Goal: Task Accomplishment & Management: Manage account settings

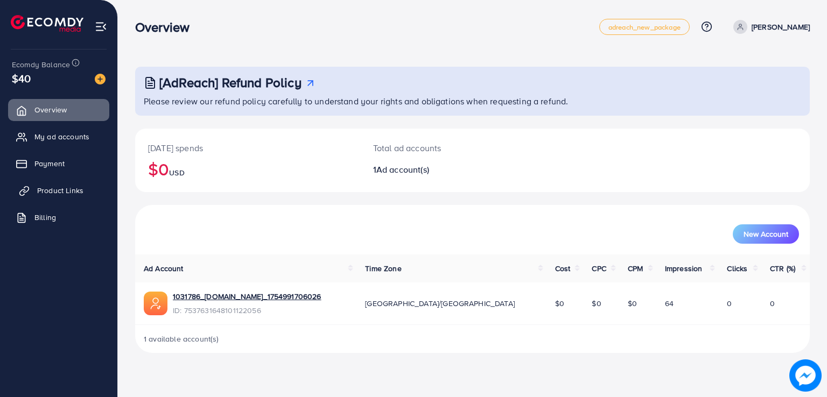
click at [59, 192] on span "Product Links" at bounding box center [60, 190] width 46 height 11
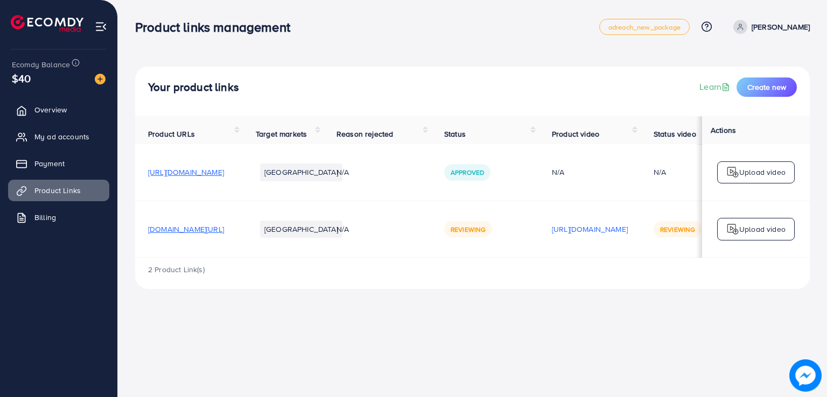
click at [224, 235] on span "[DOMAIN_NAME][URL]" at bounding box center [186, 229] width 76 height 11
click at [53, 136] on span "My ad accounts" at bounding box center [64, 136] width 55 height 11
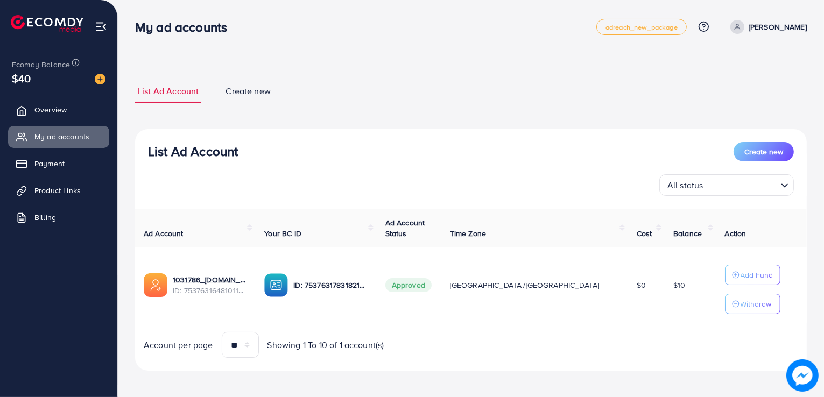
scroll to position [3, 0]
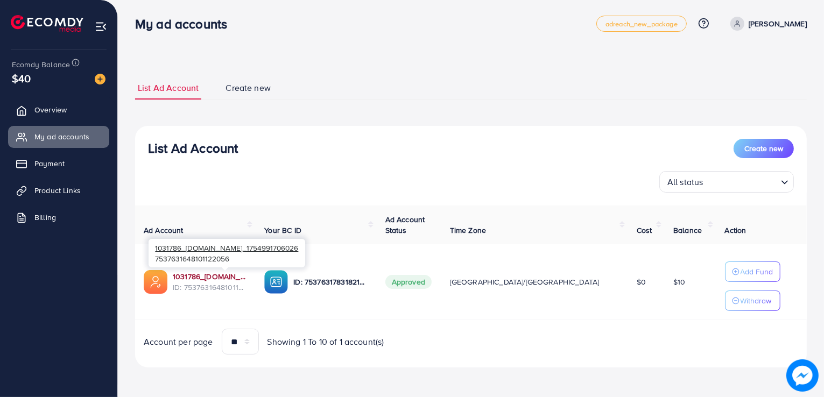
click at [220, 275] on link "1031786_[DOMAIN_NAME]_1754991706026" at bounding box center [210, 276] width 74 height 11
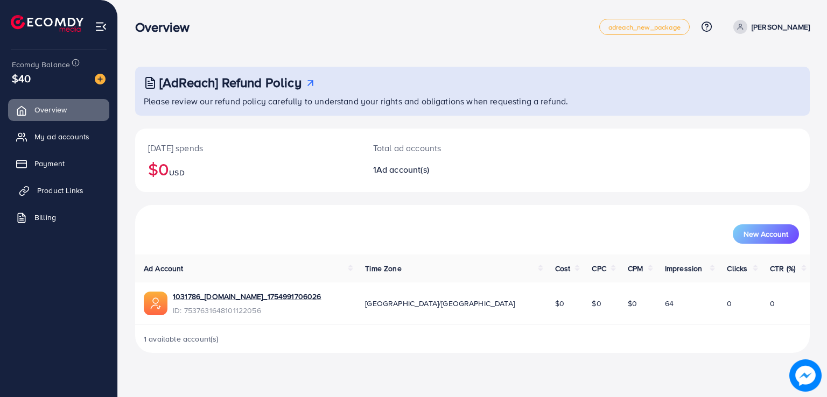
click at [60, 188] on span "Product Links" at bounding box center [60, 190] width 46 height 11
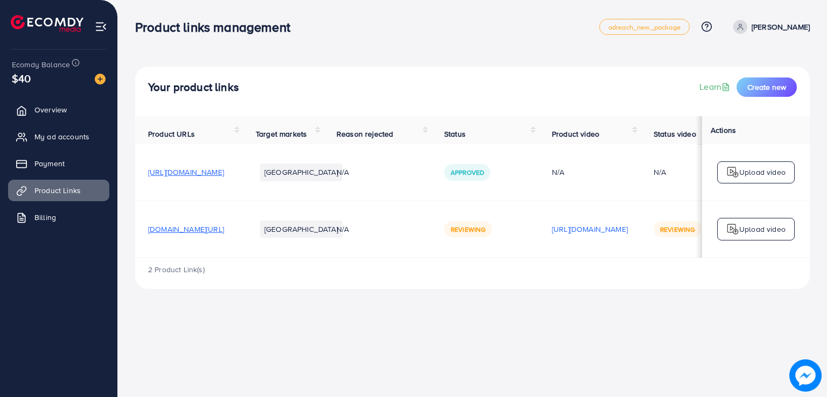
click at [104, 29] on img at bounding box center [101, 26] width 12 height 12
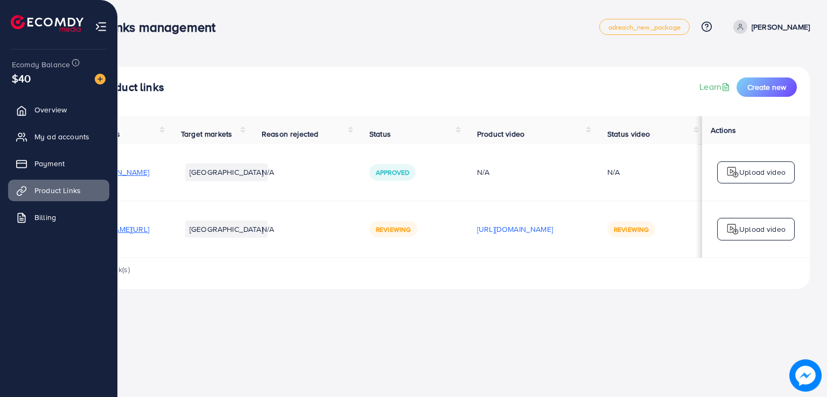
click at [98, 25] on img at bounding box center [101, 26] width 12 height 12
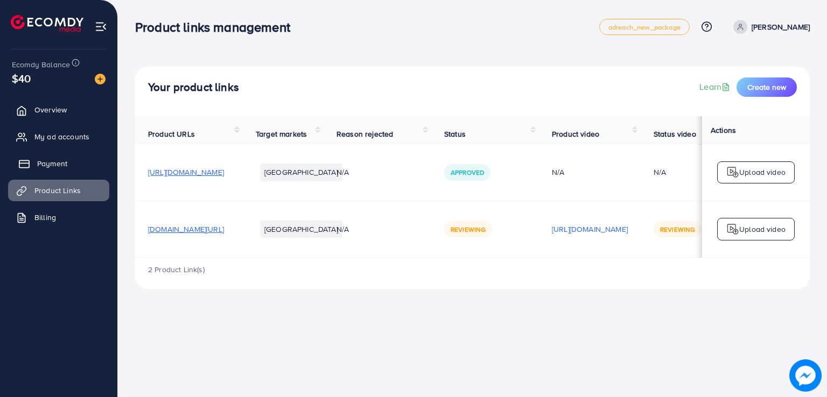
click at [47, 162] on span "Payment" at bounding box center [52, 163] width 30 height 11
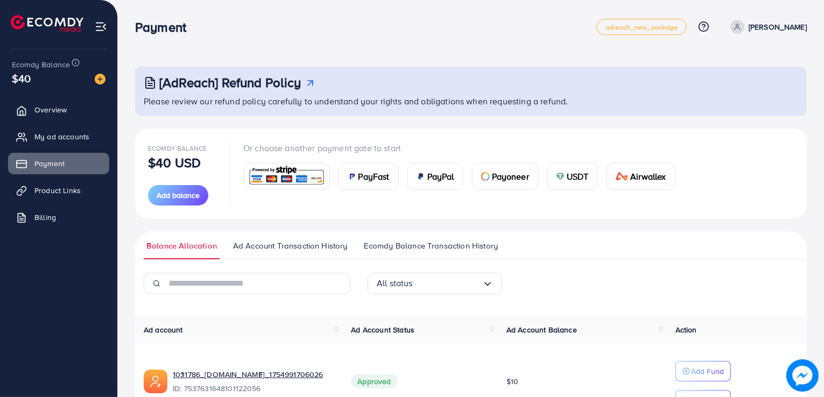
scroll to position [67, 0]
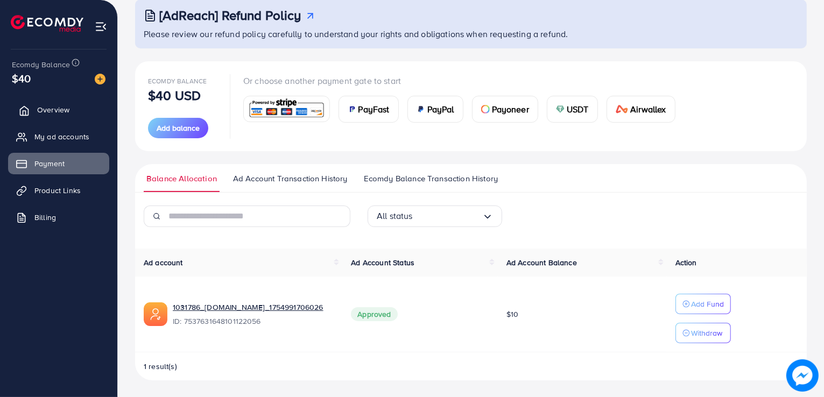
click at [61, 112] on span "Overview" at bounding box center [53, 109] width 32 height 11
